Goal: Task Accomplishment & Management: Use online tool/utility

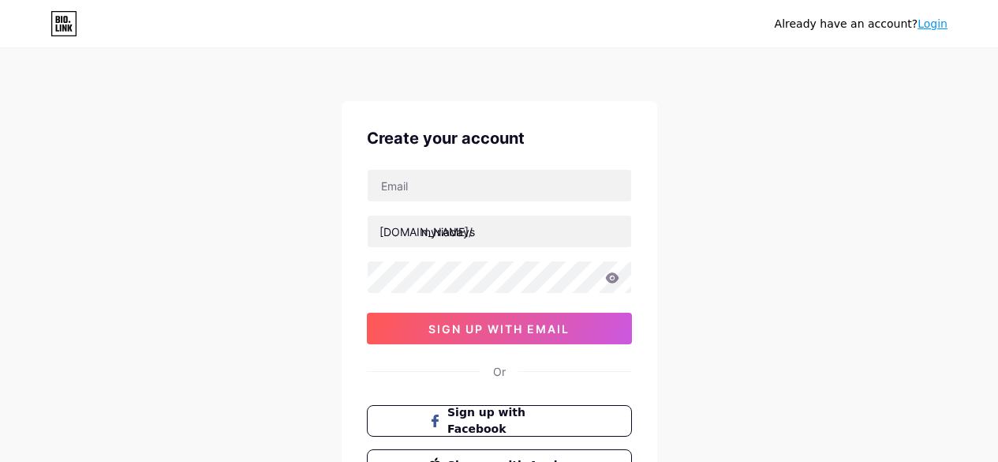
click at [498, 183] on input "text" at bounding box center [500, 186] width 264 height 32
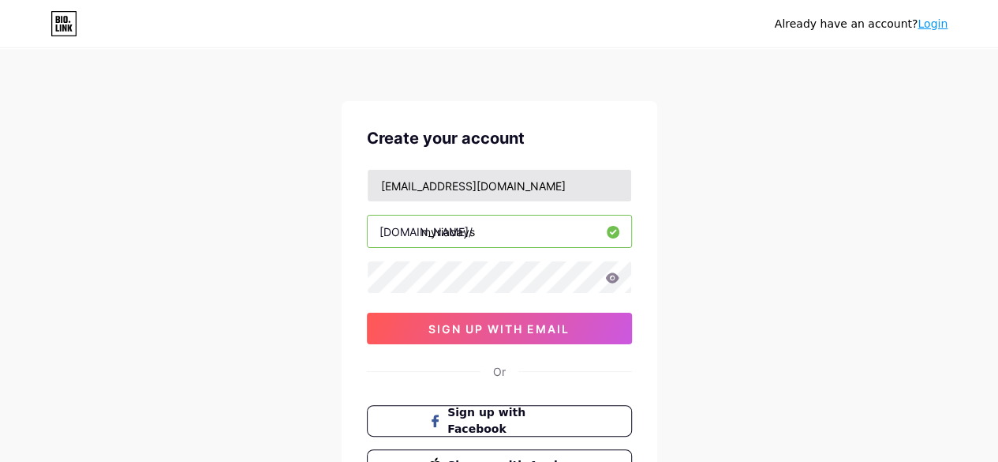
type input "[EMAIL_ADDRESS][DOMAIN_NAME]"
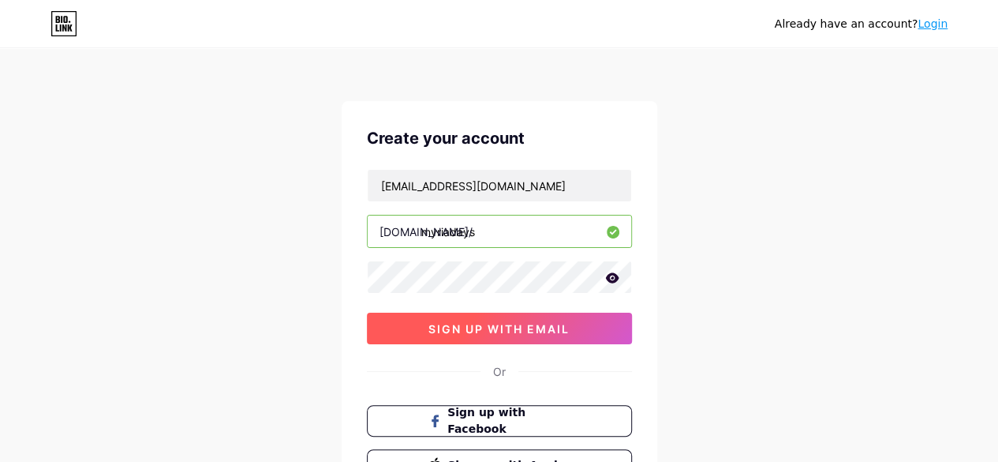
click at [582, 327] on button "sign up with email" at bounding box center [499, 328] width 265 height 32
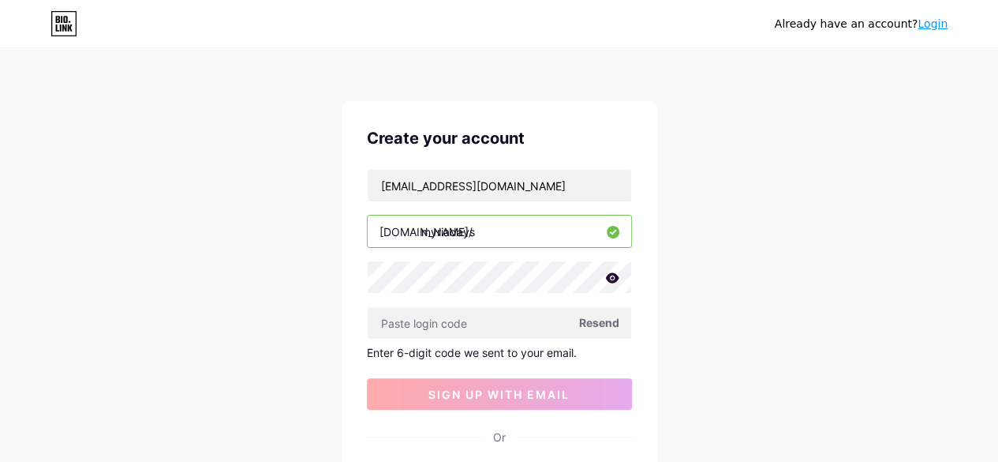
click at [587, 319] on span "Resend" at bounding box center [599, 322] width 40 height 17
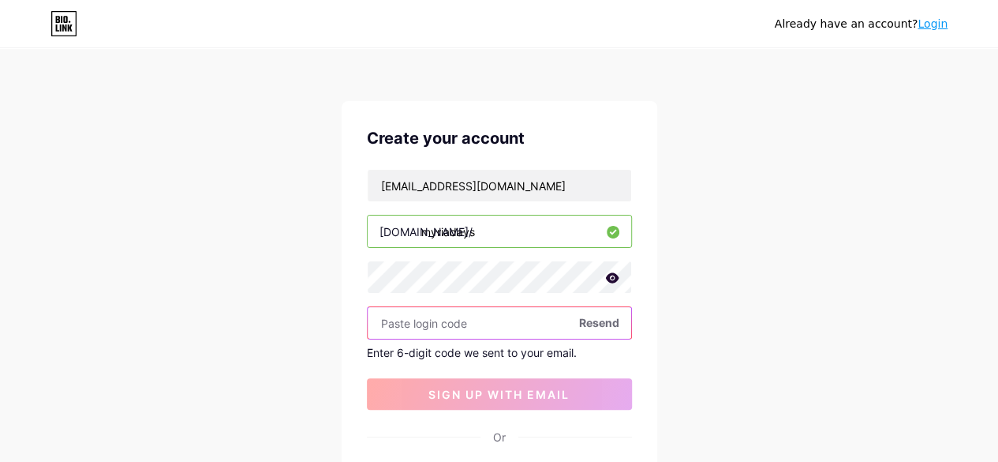
click at [486, 325] on input "text" at bounding box center [500, 323] width 264 height 32
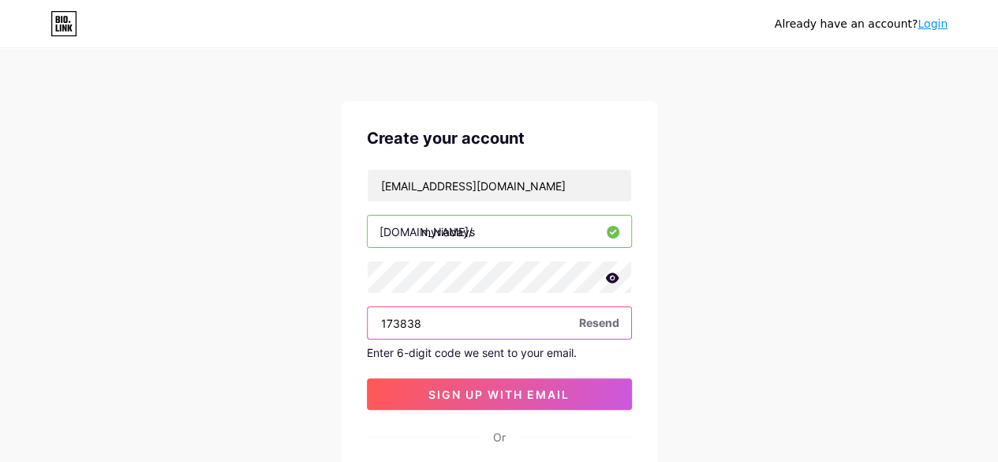
type input "173838"
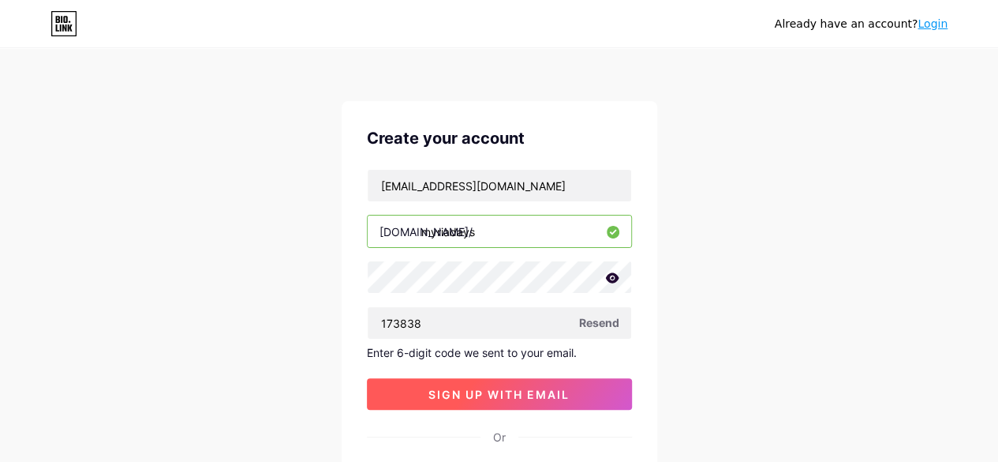
click at [500, 387] on span "sign up with email" at bounding box center [498, 393] width 141 height 13
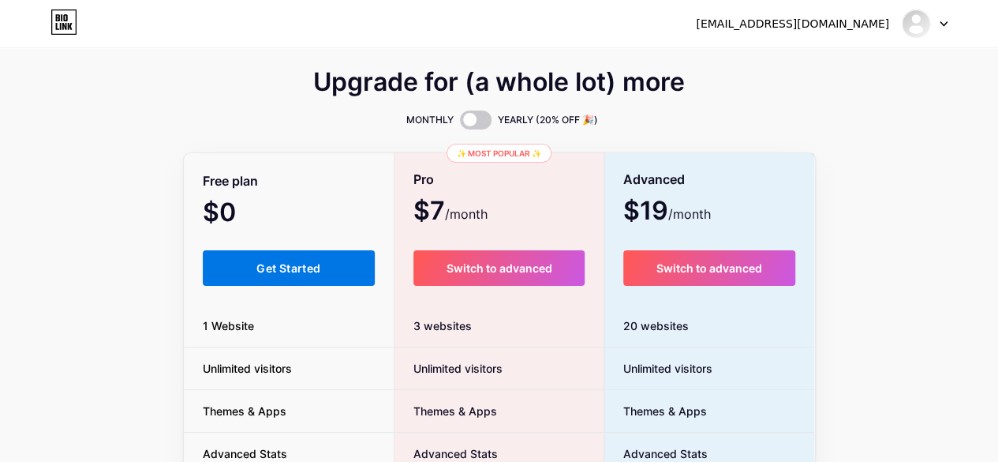
click at [230, 279] on button "Get Started" at bounding box center [289, 268] width 173 height 36
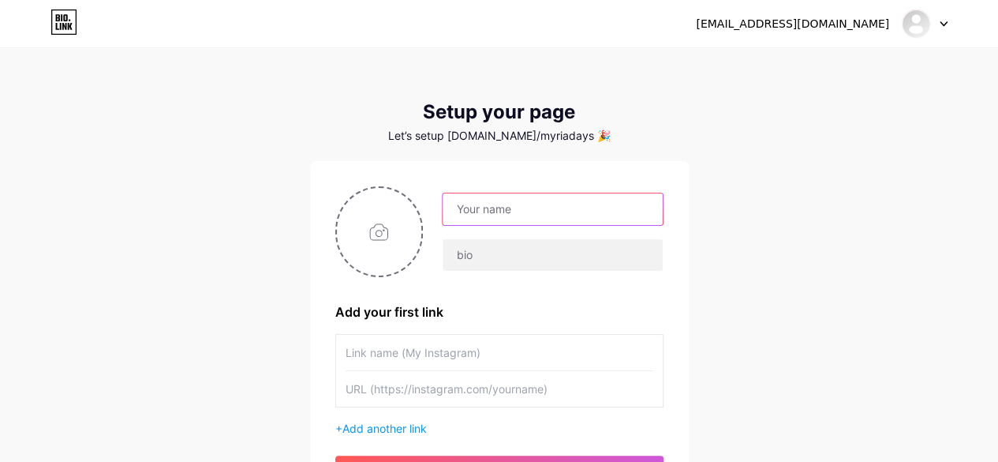
click at [467, 203] on input "text" at bounding box center [552, 209] width 219 height 32
type input "m"
type input "[PERSON_NAME]"
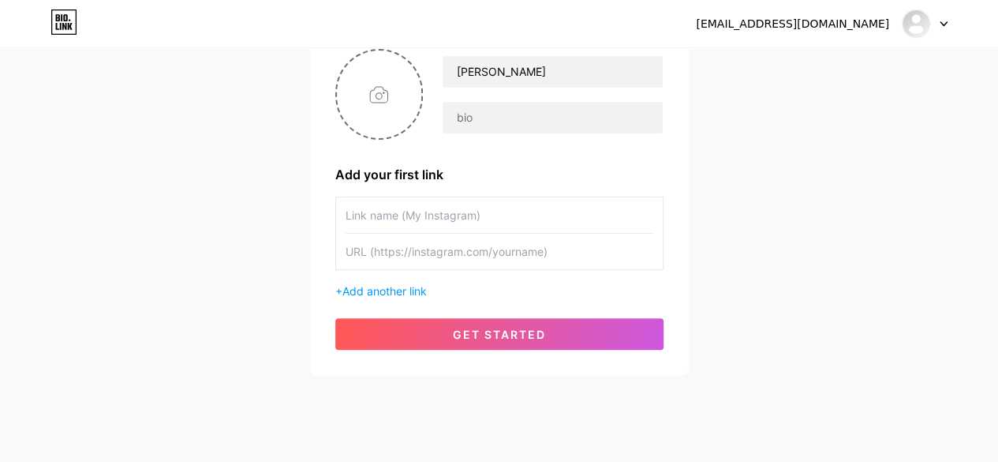
scroll to position [79, 0]
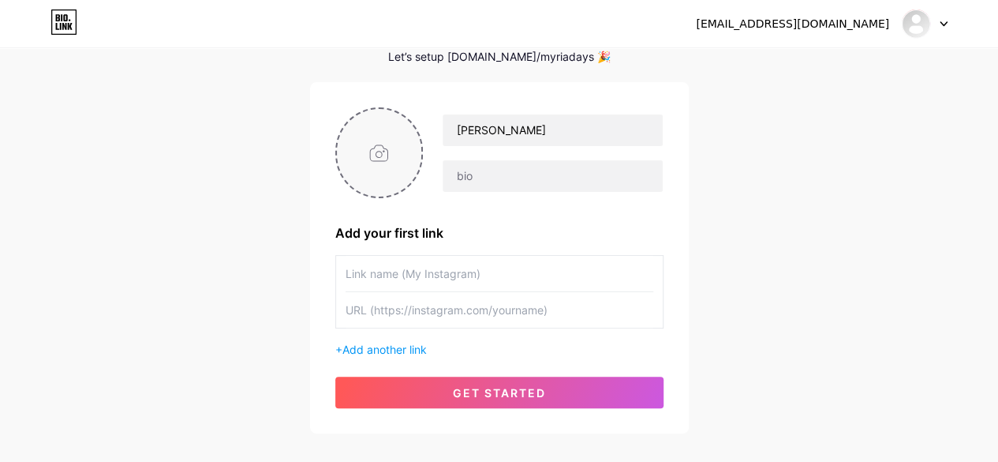
click at [396, 157] on input "file" at bounding box center [379, 153] width 85 height 88
type input "C:\fakepath\[PERSON_NAME].png"
click at [496, 288] on input "text" at bounding box center [500, 274] width 308 height 36
click at [500, 313] on input "text" at bounding box center [500, 310] width 308 height 36
click at [513, 277] on input "text" at bounding box center [500, 274] width 308 height 36
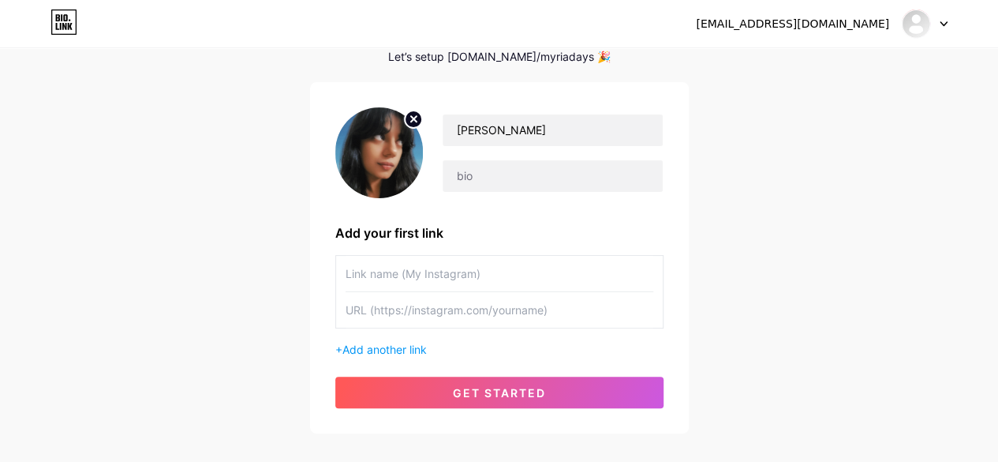
paste input "[URL][DOMAIN_NAME]"
type input "[URL][DOMAIN_NAME]"
click at [481, 309] on input "text" at bounding box center [500, 310] width 308 height 36
paste input "[URL][DOMAIN_NAME]"
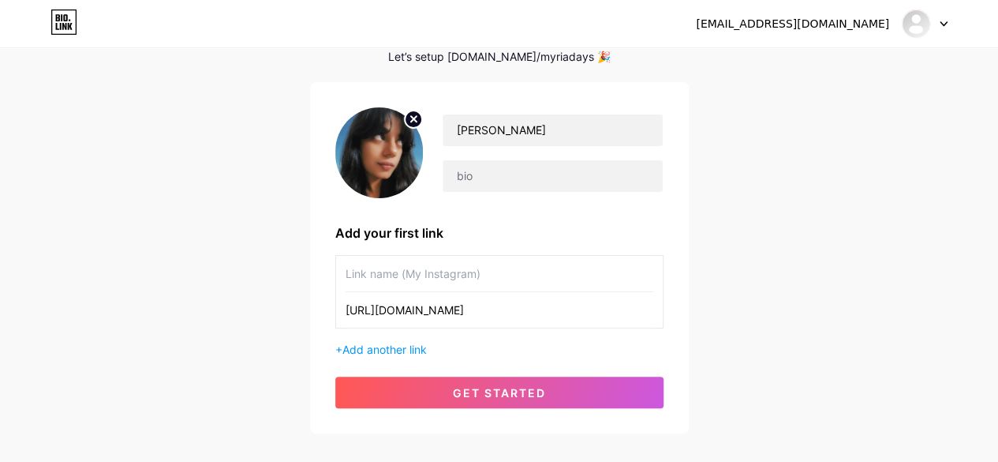
scroll to position [0, 126]
type input "[URL][DOMAIN_NAME]"
click at [492, 282] on input "text" at bounding box center [500, 274] width 308 height 36
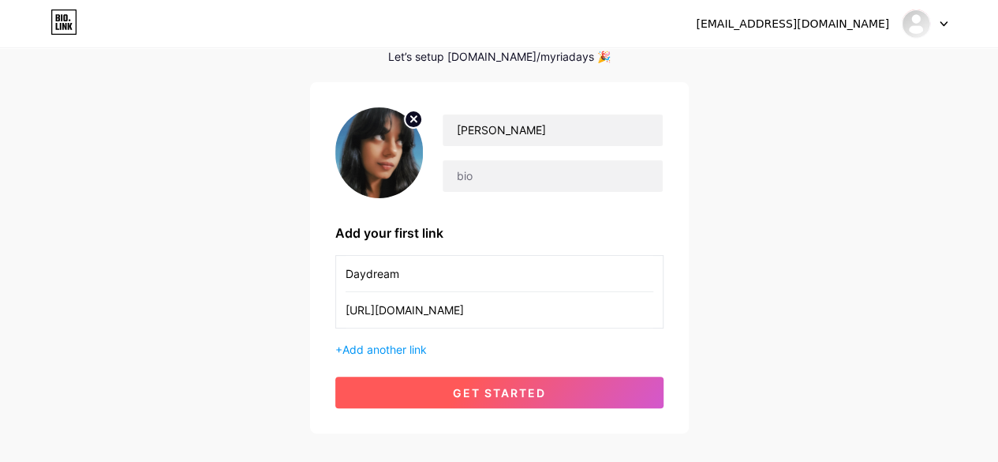
type input "Daydream"
click at [552, 379] on button "get started" at bounding box center [499, 392] width 328 height 32
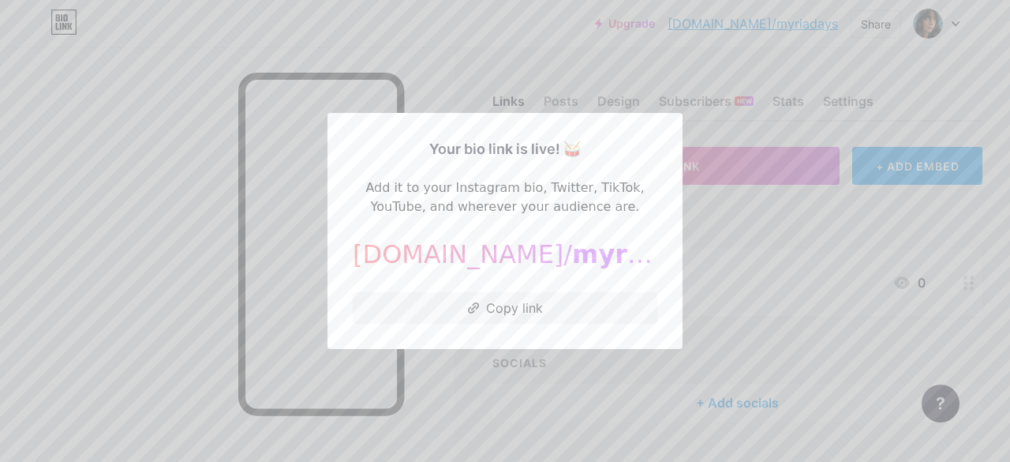
click at [735, 234] on div at bounding box center [505, 231] width 1010 height 462
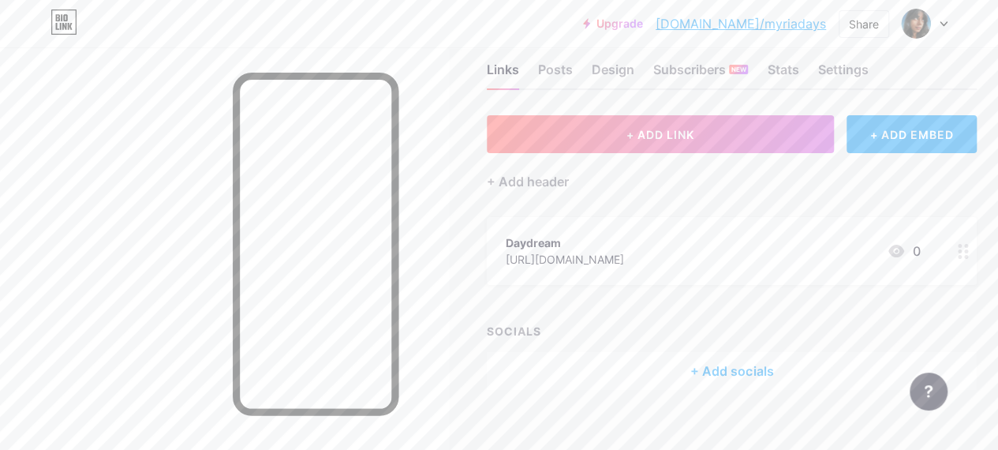
scroll to position [50, 0]
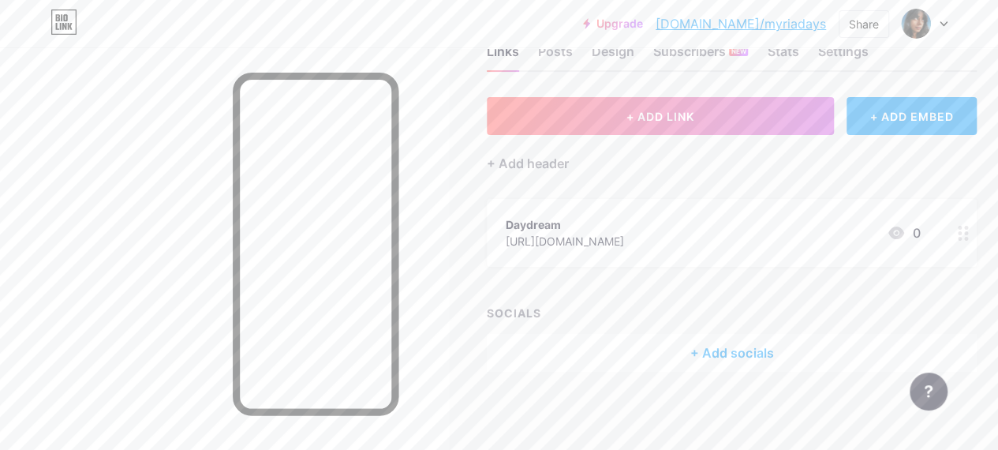
click at [967, 223] on div at bounding box center [963, 233] width 27 height 68
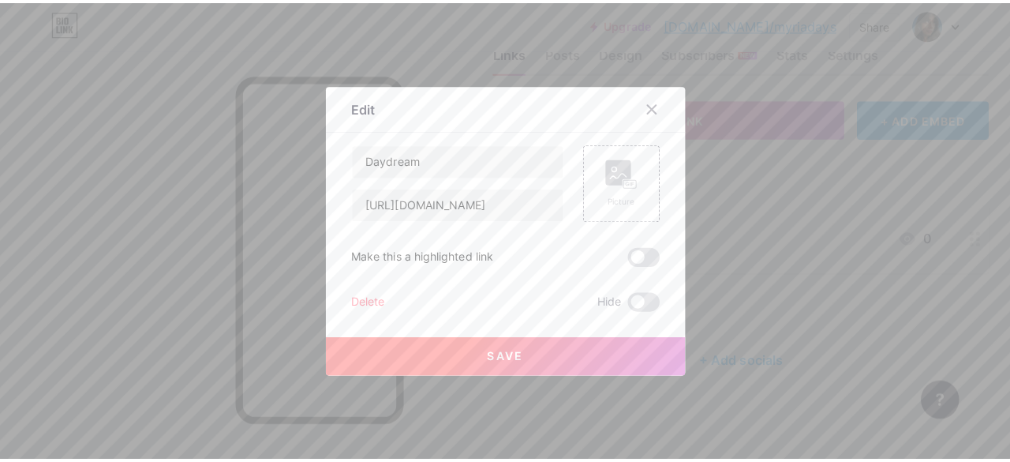
scroll to position [38, 0]
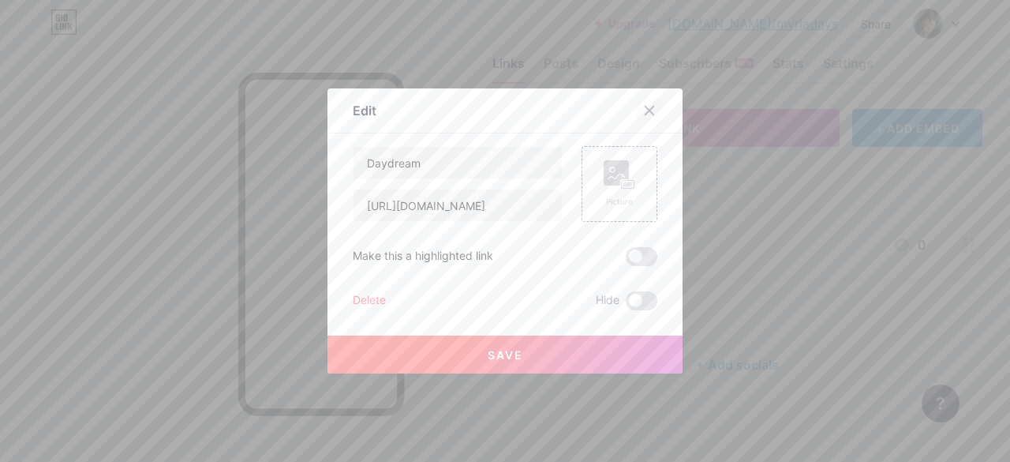
click at [643, 110] on icon at bounding box center [649, 110] width 13 height 13
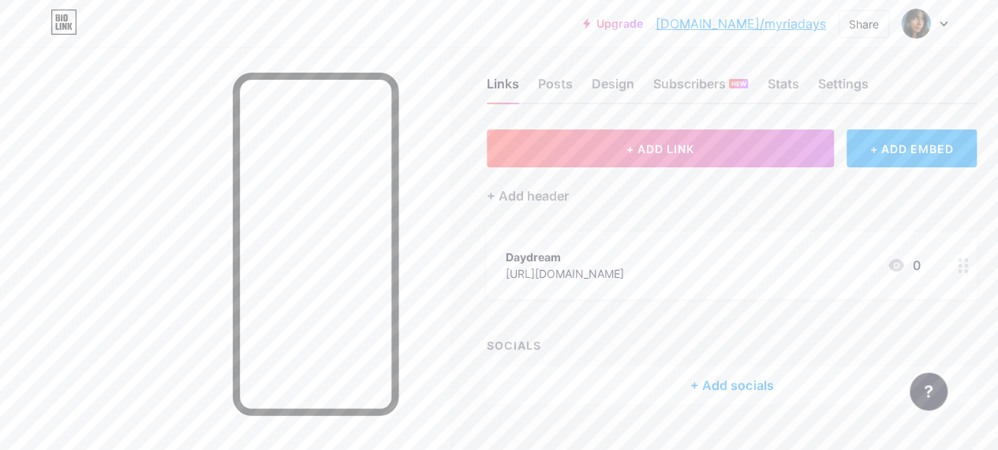
scroll to position [0, 0]
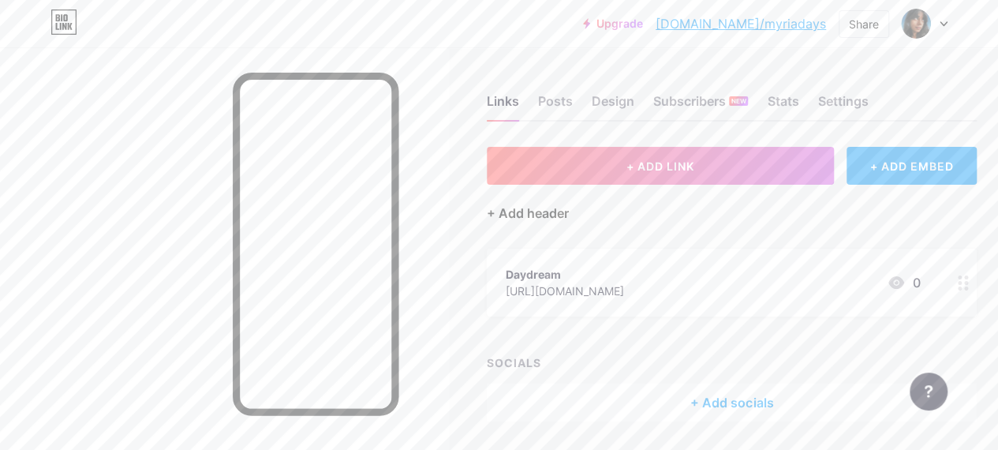
click at [517, 208] on div "+ Add header" at bounding box center [528, 213] width 82 height 19
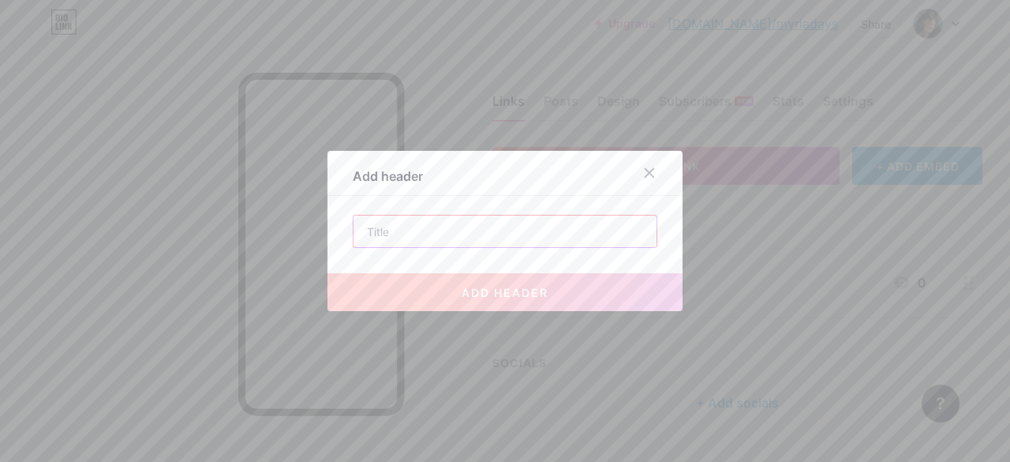
click at [519, 231] on input "text" at bounding box center [505, 231] width 303 height 32
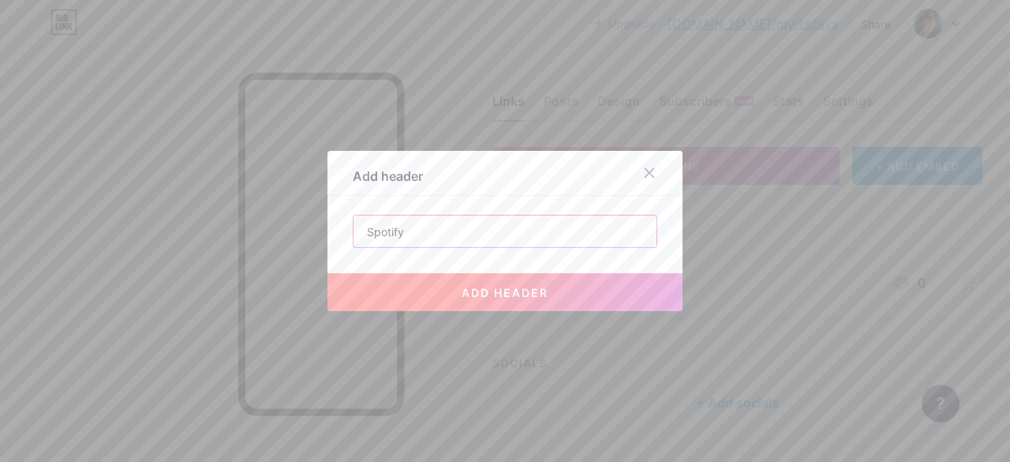
type input "Spotify"
click at [537, 284] on button "add header" at bounding box center [504, 292] width 355 height 38
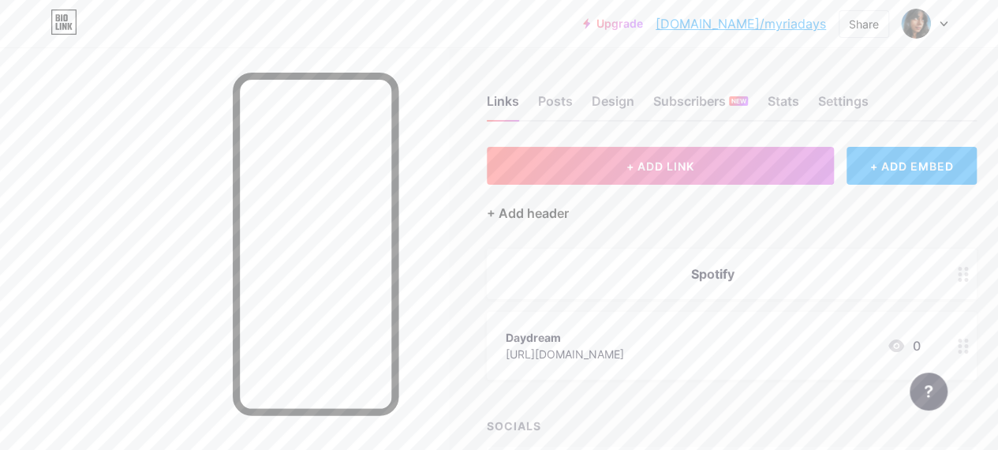
click at [542, 222] on div "+ Add header" at bounding box center [528, 213] width 82 height 19
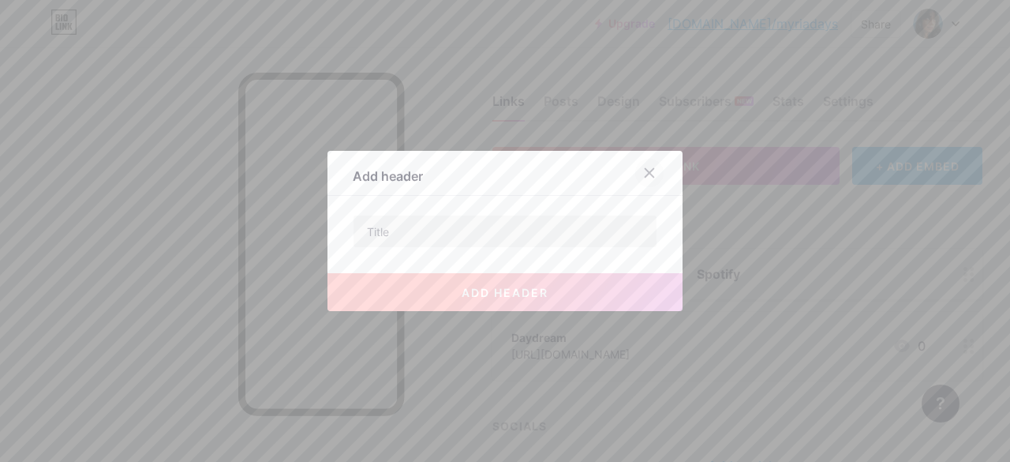
click at [646, 171] on icon at bounding box center [650, 173] width 9 height 9
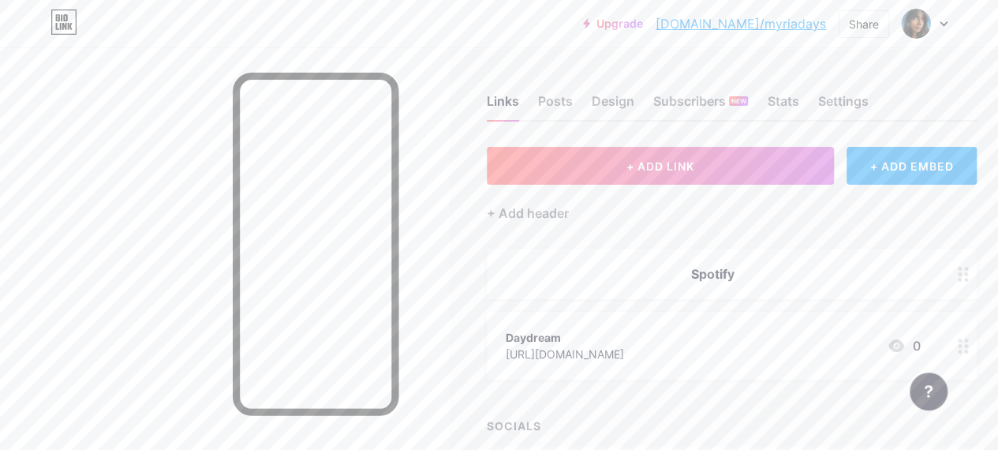
click at [710, 283] on div "Spotify" at bounding box center [732, 274] width 490 height 51
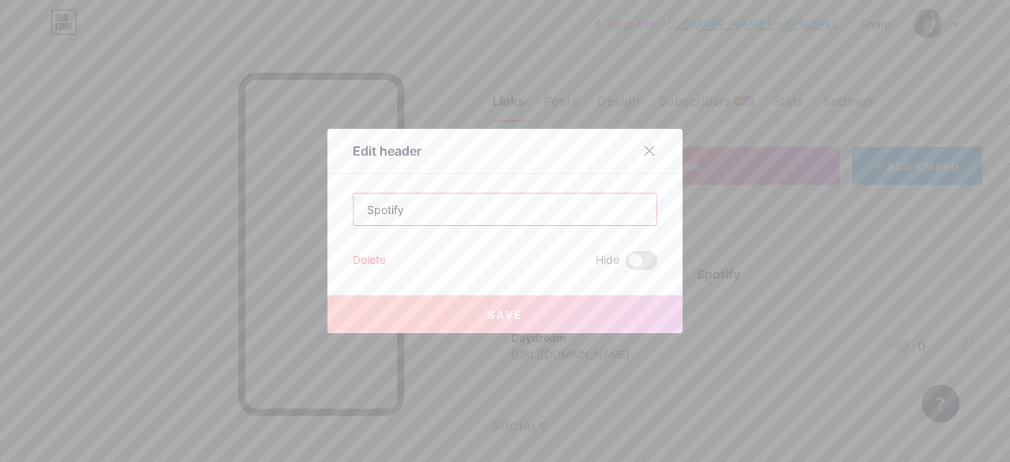
click at [432, 203] on input "Spotify" at bounding box center [505, 209] width 303 height 32
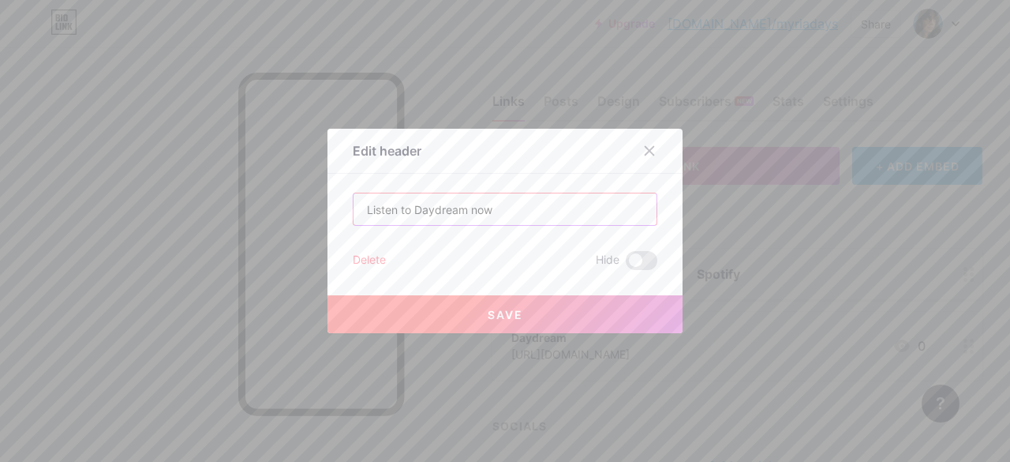
type input "Listen to Daydream now"
click at [488, 304] on button "Save" at bounding box center [504, 314] width 355 height 38
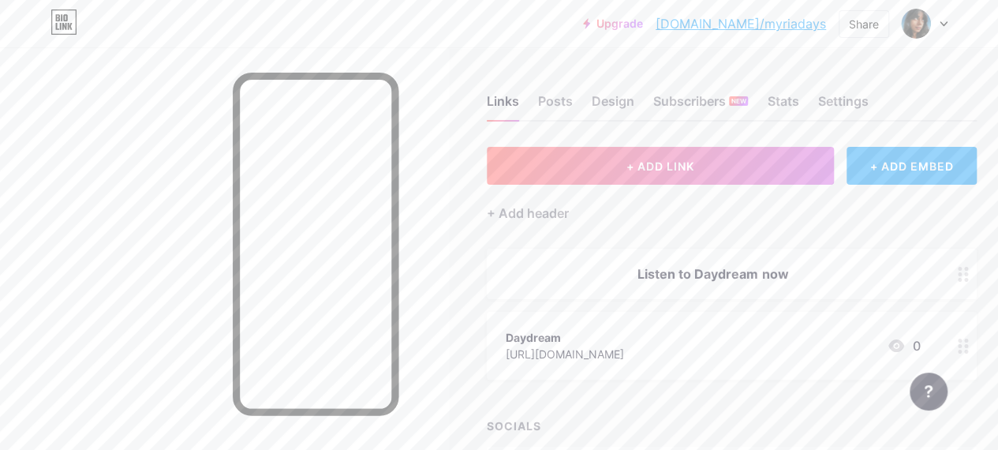
click at [624, 359] on div "[URL][DOMAIN_NAME]" at bounding box center [565, 354] width 118 height 17
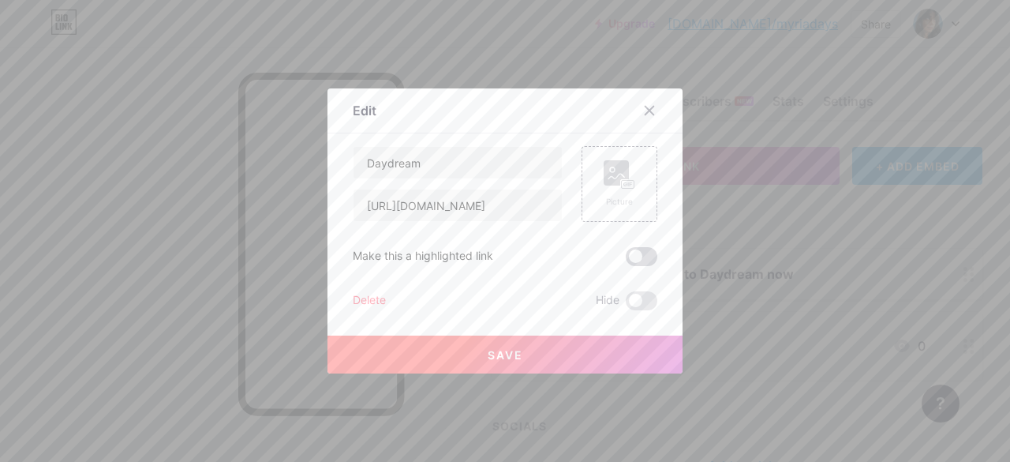
click at [649, 257] on span at bounding box center [642, 256] width 32 height 19
click at [626, 260] on input "checkbox" at bounding box center [626, 260] width 0 height 0
click at [624, 351] on button "Save" at bounding box center [504, 354] width 355 height 38
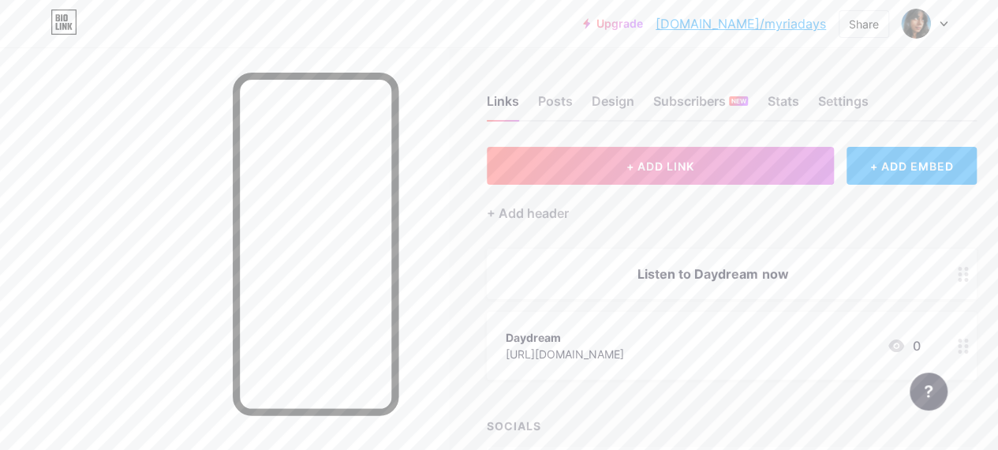
click at [624, 350] on div "[URL][DOMAIN_NAME]" at bounding box center [565, 354] width 118 height 17
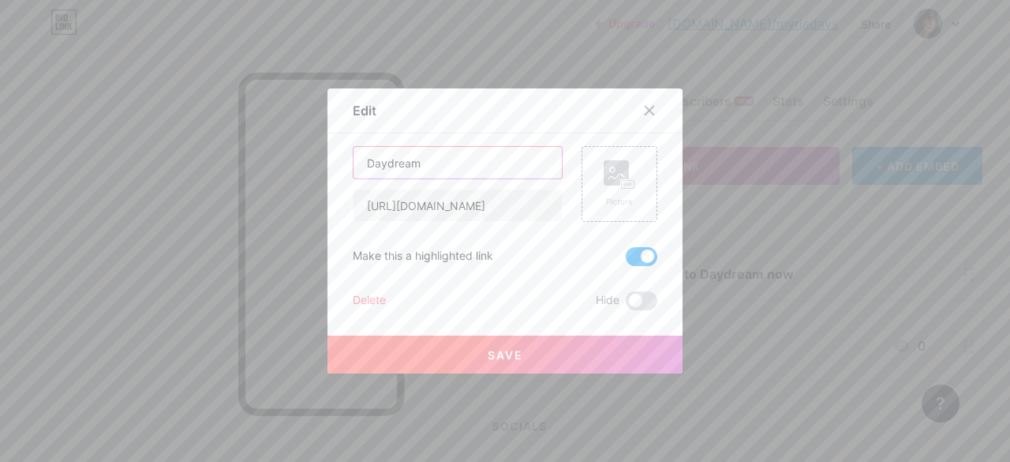
click at [495, 168] on input "Daydream" at bounding box center [458, 163] width 208 height 32
type input "Spotify"
click at [503, 348] on span "Save" at bounding box center [506, 354] width 36 height 13
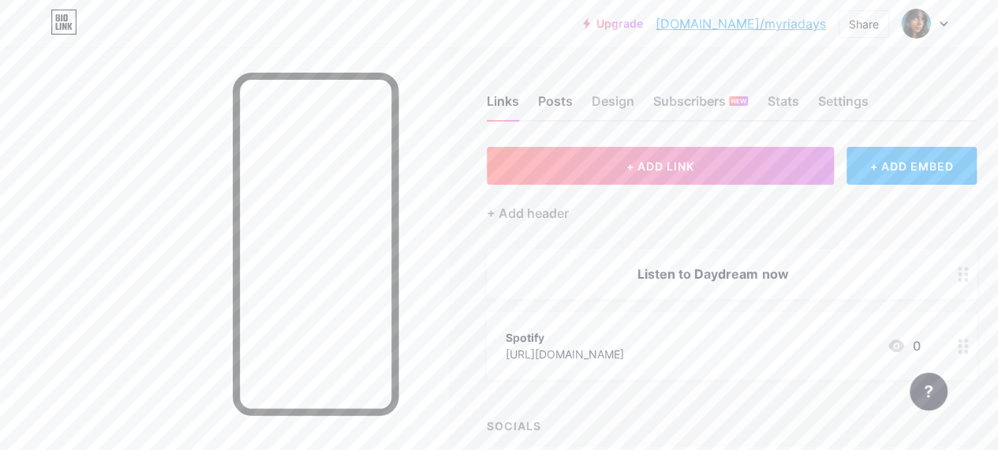
click at [571, 104] on div "Posts" at bounding box center [555, 106] width 35 height 28
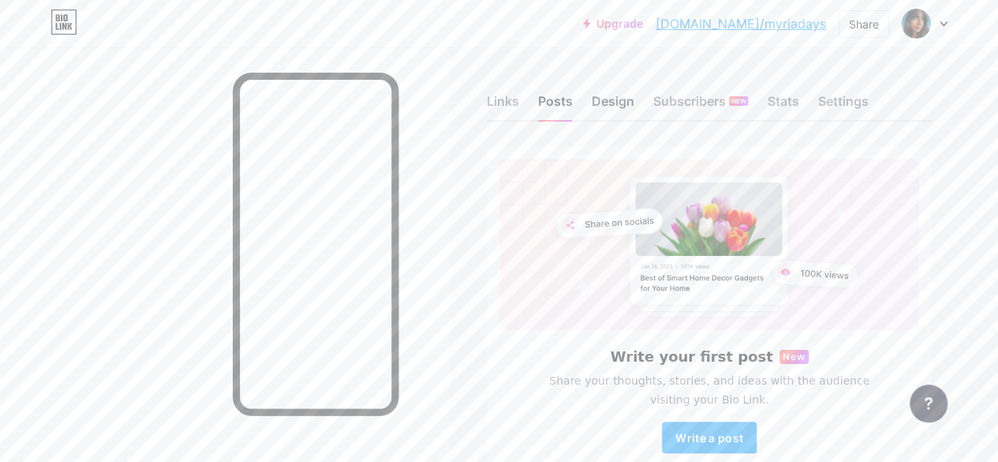
click at [616, 99] on div "Design" at bounding box center [613, 106] width 43 height 28
click at [502, 103] on div "Links" at bounding box center [503, 106] width 32 height 28
